Goal: Information Seeking & Learning: Learn about a topic

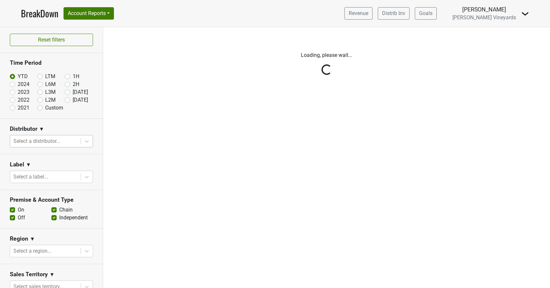
click at [57, 143] on div "Reset filters Time Period YTD LTM 1H 2024 L6M 2H 2023 L3M Sep '25 2022 L2M Oct …" at bounding box center [51, 157] width 103 height 261
click at [84, 139] on div "Reset filters Time Period YTD LTM 1H 2024 L6M 2H 2023 L3M Sep '25 2022 L2M Oct …" at bounding box center [51, 157] width 103 height 261
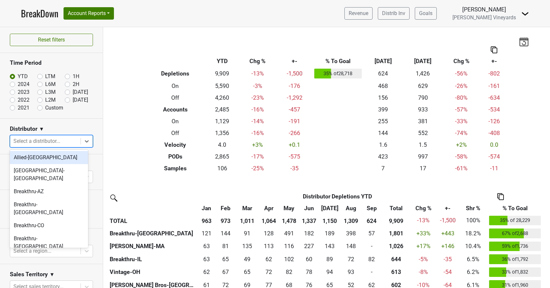
click at [56, 144] on div at bounding box center [45, 141] width 64 height 9
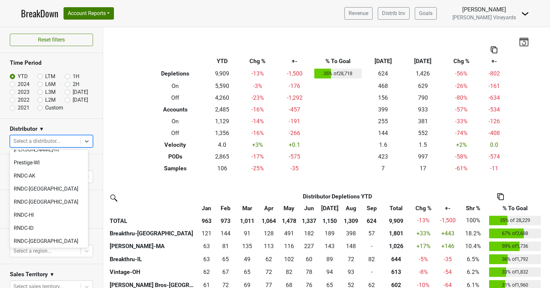
scroll to position [421, 0]
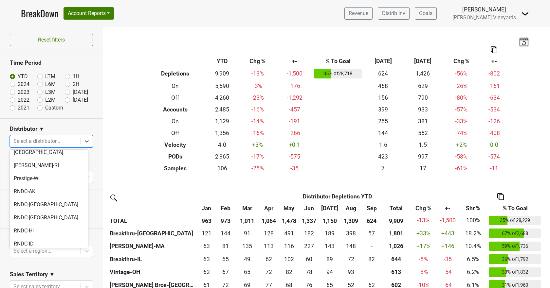
click at [29, 251] on div "RNDC-KY" at bounding box center [49, 257] width 78 height 13
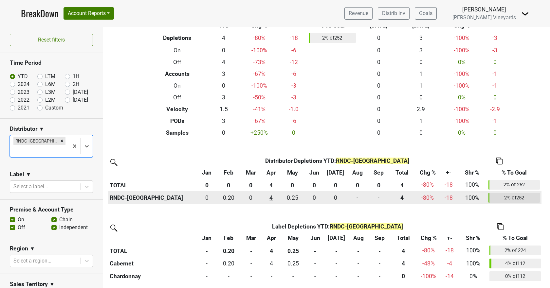
scroll to position [0, 0]
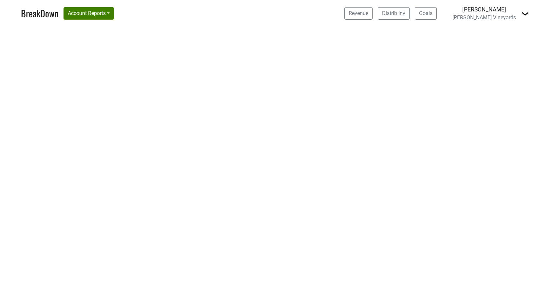
select select "CA"
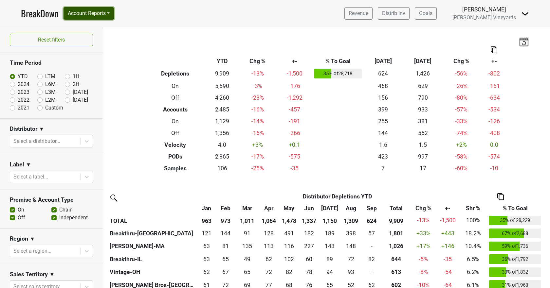
click at [100, 15] on button "Account Reports" at bounding box center [88, 13] width 50 height 12
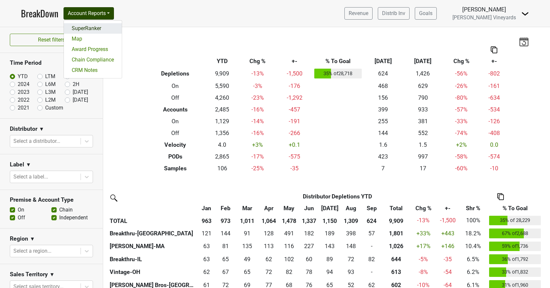
click at [98, 28] on link "SuperRanker" at bounding box center [93, 28] width 58 height 10
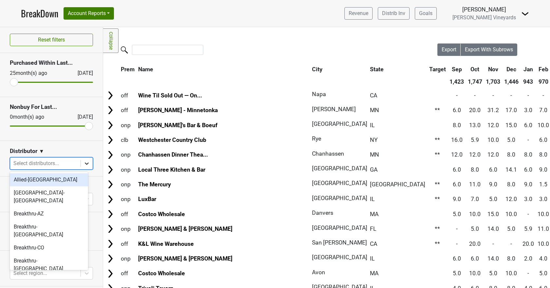
click at [83, 162] on icon at bounding box center [86, 163] width 7 height 7
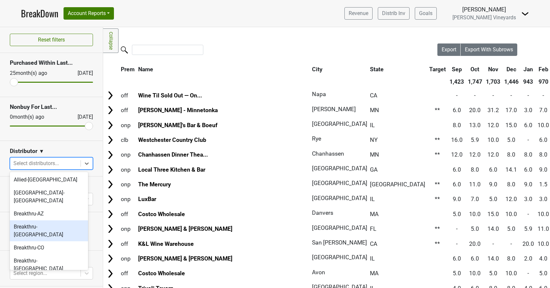
click at [30, 221] on div "Breakthru-[GEOGRAPHIC_DATA]" at bounding box center [49, 231] width 78 height 21
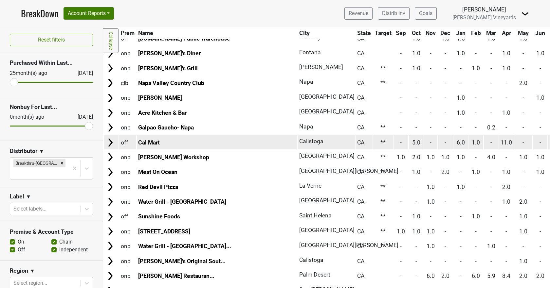
scroll to position [458, 0]
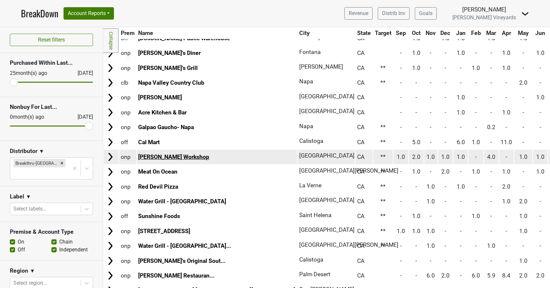
click at [168, 157] on link "Ken Sushi Workshop" at bounding box center [173, 157] width 71 height 7
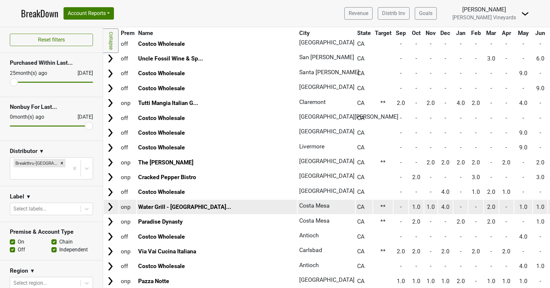
scroll to position [0, 0]
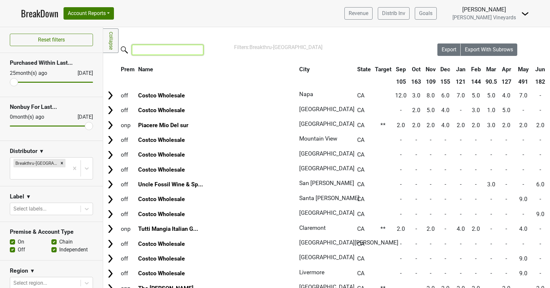
click at [147, 50] on input "search" at bounding box center [167, 50] width 71 height 10
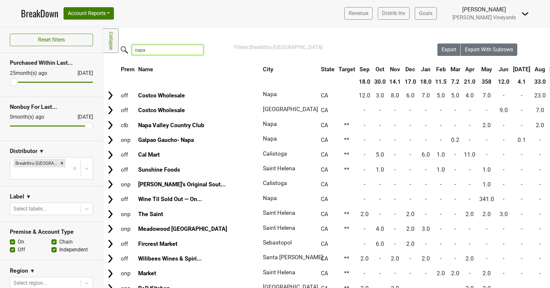
type input "napa"
click at [59, 238] on label "Chain" at bounding box center [65, 242] width 13 height 8
click at [52, 238] on input "Chain" at bounding box center [53, 241] width 5 height 7
checkbox input "false"
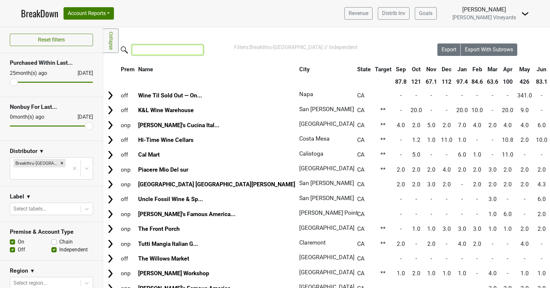
click at [158, 50] on input "search" at bounding box center [167, 50] width 71 height 10
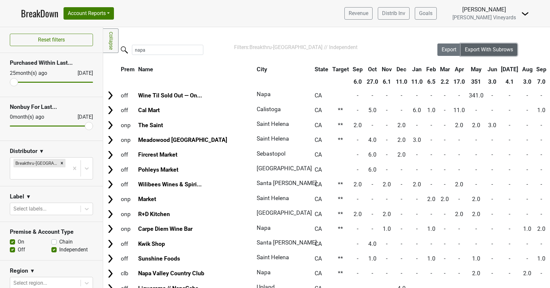
click at [474, 50] on span "Export With Subrows" at bounding box center [489, 49] width 48 height 6
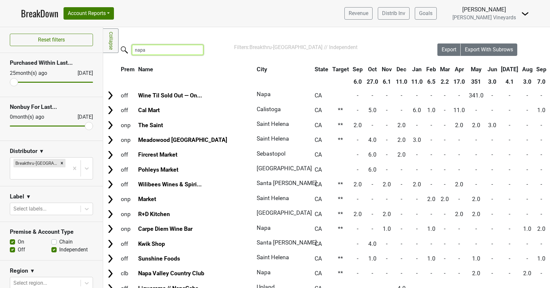
click at [178, 53] on input "napa" at bounding box center [167, 50] width 71 height 10
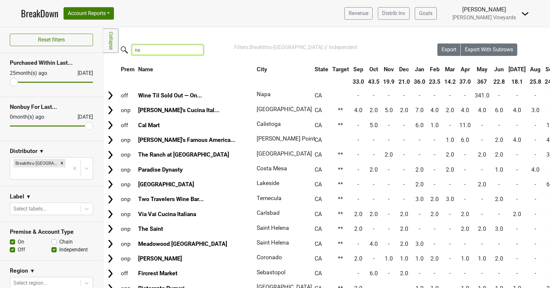
type input "n"
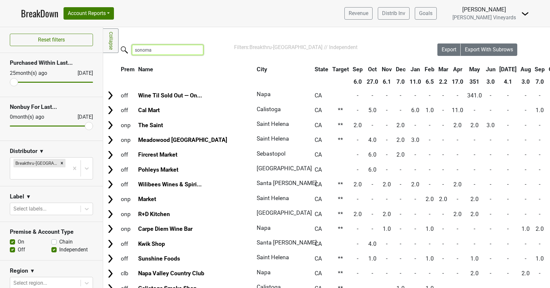
drag, startPoint x: 152, startPoint y: 51, endPoint x: 118, endPoint y: 53, distance: 34.1
click at [118, 53] on div "sonoma" at bounding box center [270, 51] width 334 height 14
type input "napa"
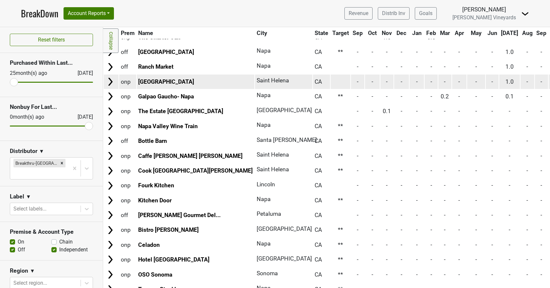
scroll to position [327, 0]
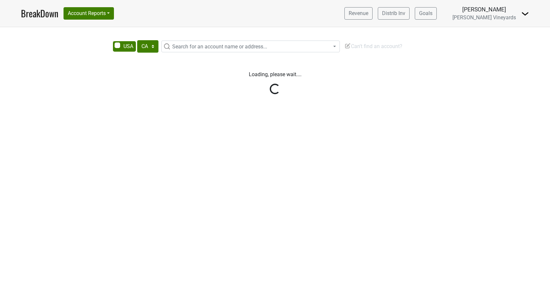
select select "CA"
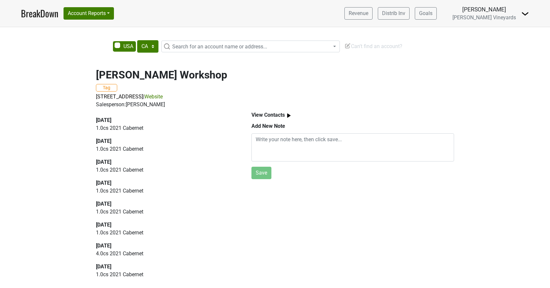
click at [163, 99] on link "Website" at bounding box center [153, 97] width 18 height 6
click at [213, 93] on p "[STREET_ADDRESS] | Website" at bounding box center [275, 97] width 358 height 8
click at [163, 98] on link "Website" at bounding box center [153, 97] width 18 height 6
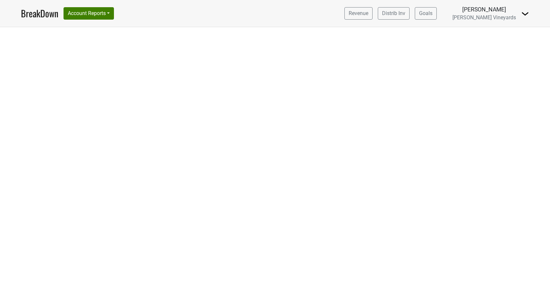
select select "CA"
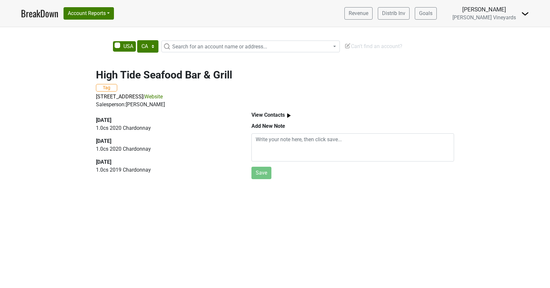
click at [163, 95] on link "Website" at bounding box center [153, 97] width 18 height 6
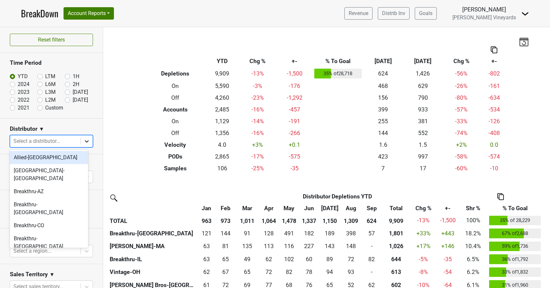
click at [83, 143] on icon at bounding box center [86, 141] width 7 height 7
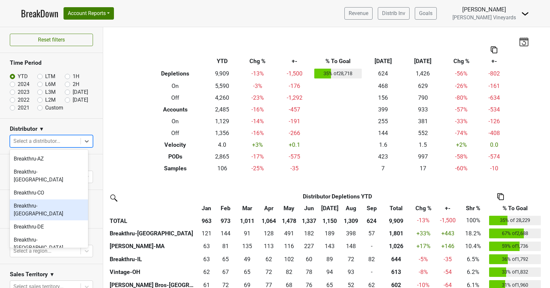
scroll to position [65, 0]
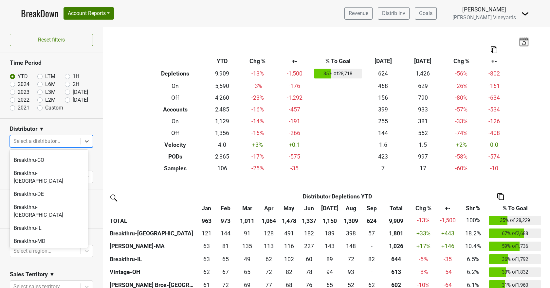
click at [42, 269] on div "Breakthru-[GEOGRAPHIC_DATA]" at bounding box center [49, 279] width 78 height 21
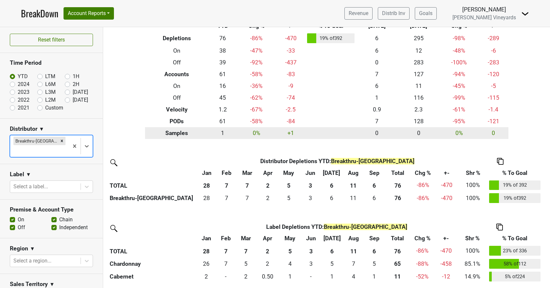
scroll to position [36, 0]
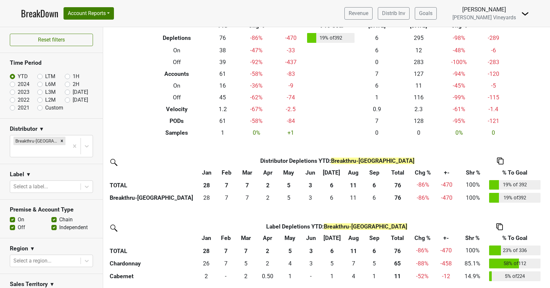
click at [18, 94] on label "2023" at bounding box center [24, 92] width 12 height 8
click at [12, 94] on input "2023" at bounding box center [23, 91] width 26 height 7
radio input "true"
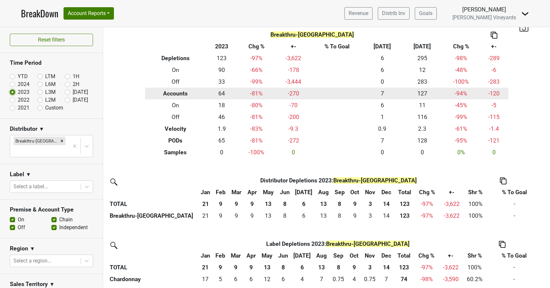
scroll to position [29, 0]
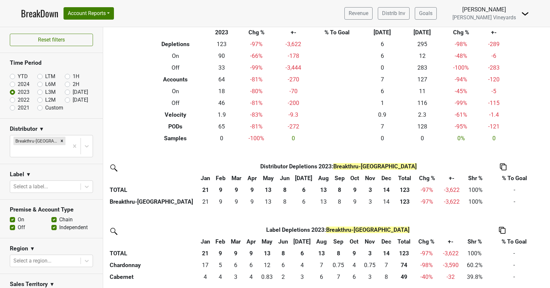
click at [18, 101] on label "2022" at bounding box center [24, 100] width 12 height 8
click at [12, 101] on input "2022" at bounding box center [23, 99] width 26 height 7
radio input "true"
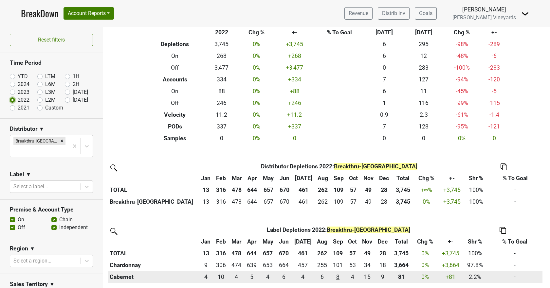
scroll to position [0, 0]
